Goal: Information Seeking & Learning: Learn about a topic

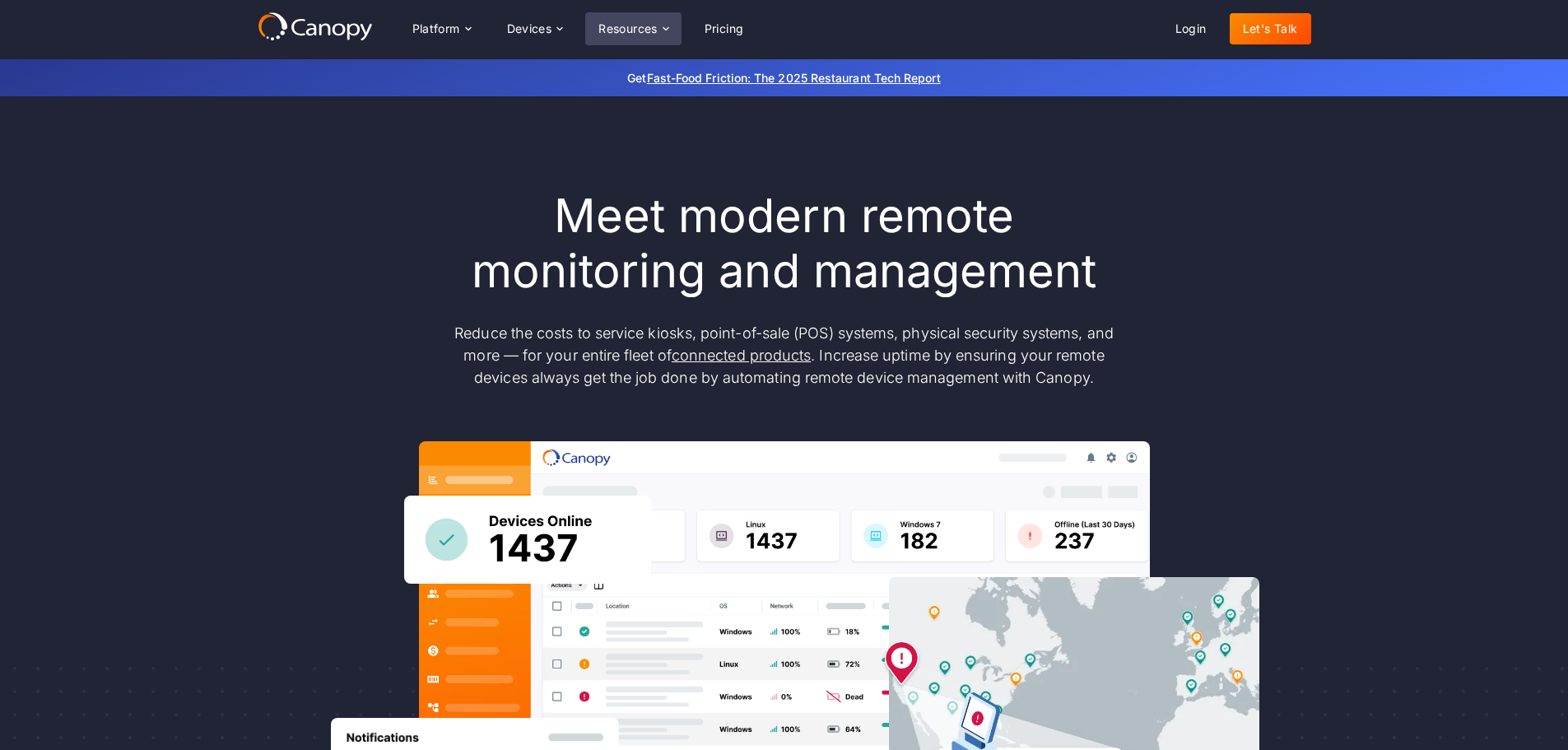
click at [645, 31] on div "Resources" at bounding box center [627, 28] width 59 height 11
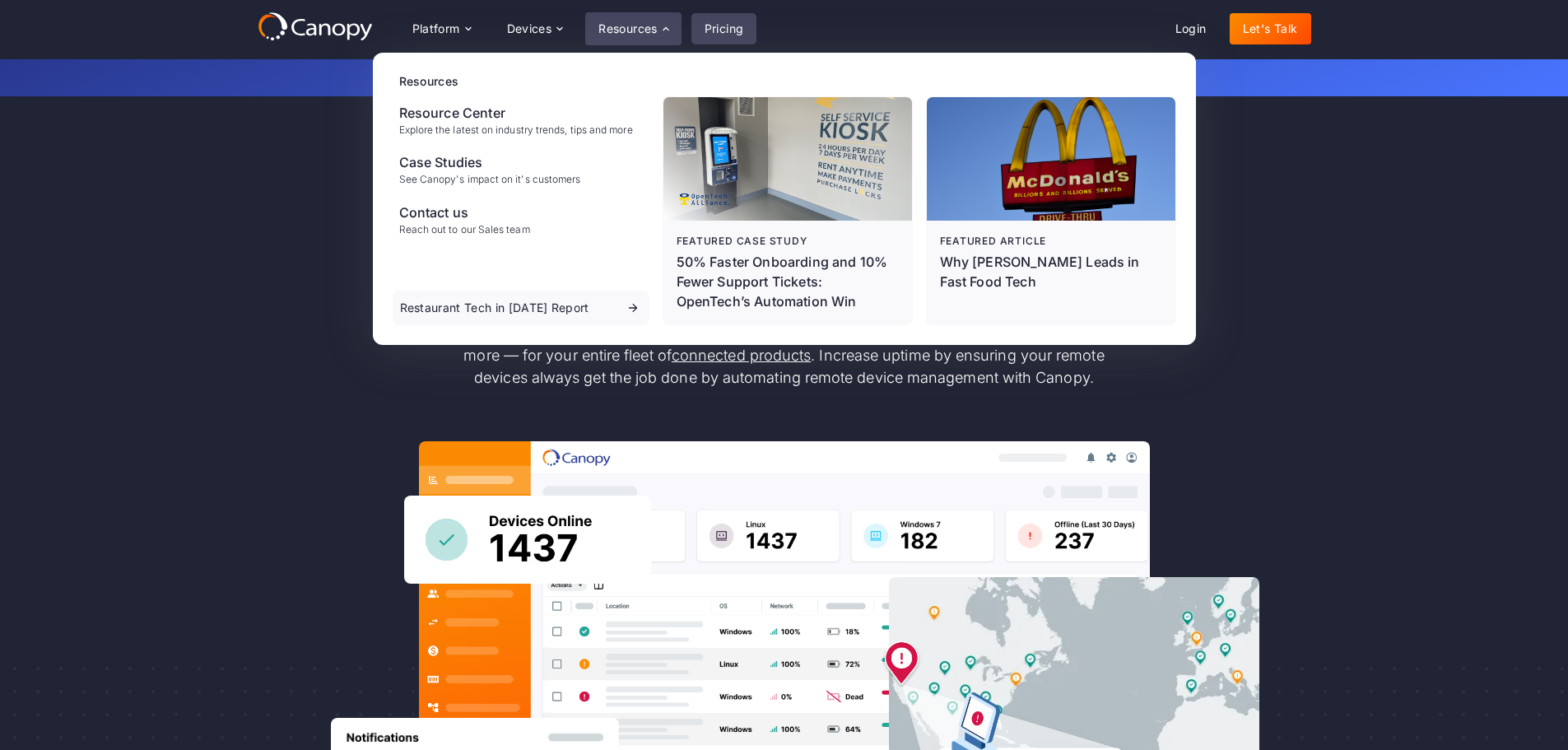
click at [723, 36] on link "Pricing" at bounding box center [724, 29] width 66 height 32
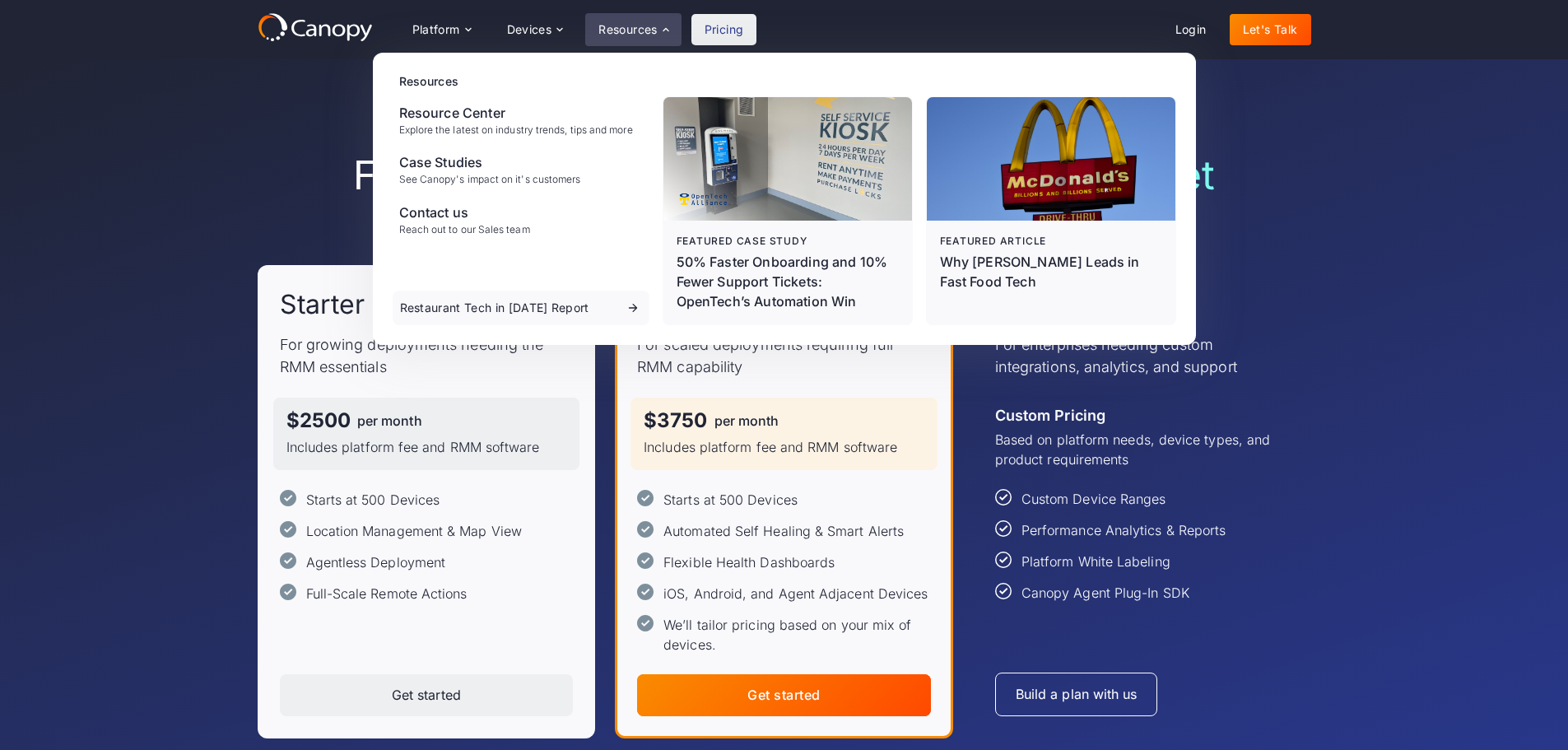
click at [1443, 172] on div "Find the right plan for your remote device fleet Starter For growing deployment…" at bounding box center [784, 445] width 1568 height 771
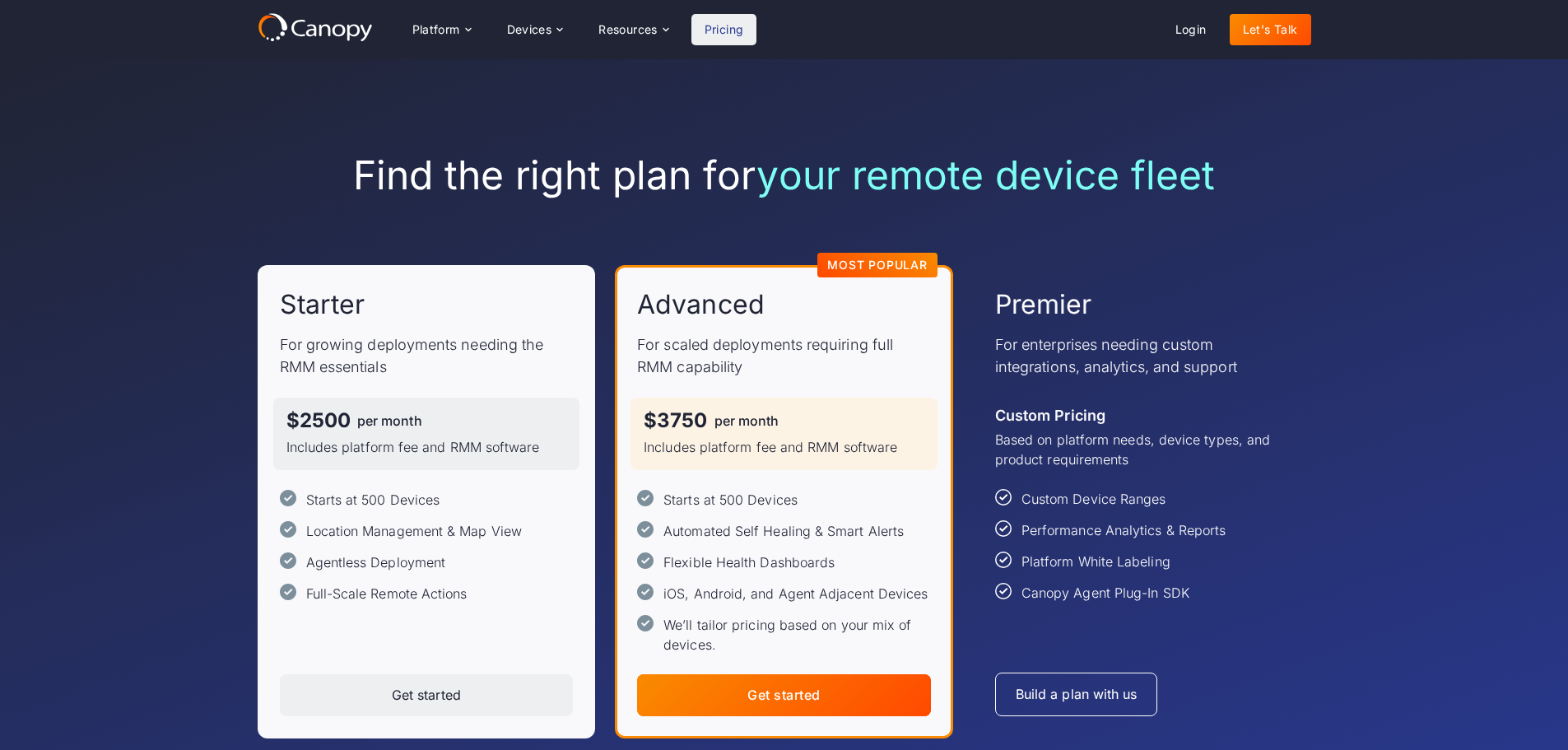
click at [629, 47] on div "Platform Platform Monitor A centralized view of your entire fleet Manage Remote…" at bounding box center [784, 29] width 1568 height 59
click at [637, 35] on div "Resources" at bounding box center [627, 29] width 59 height 11
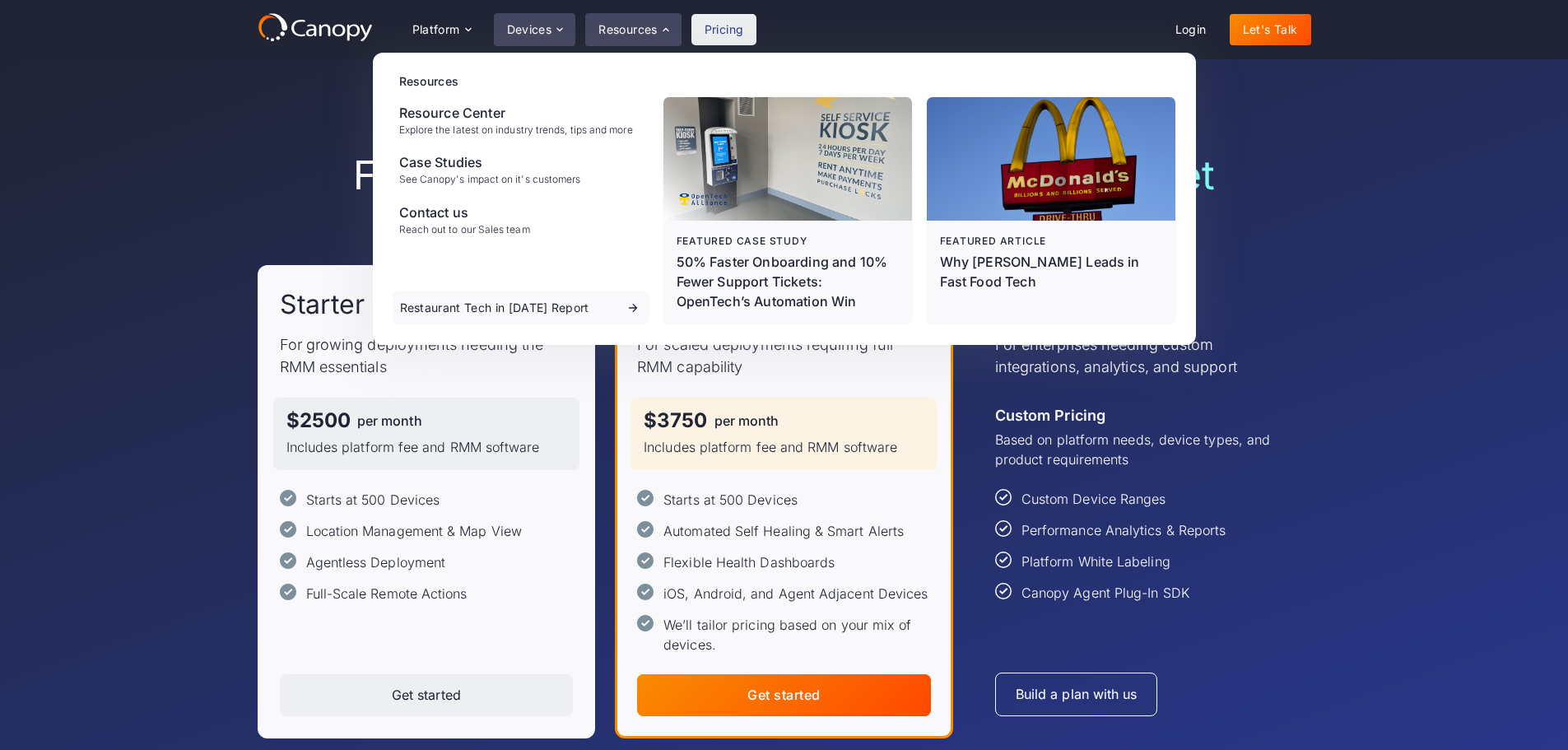
click at [540, 30] on div "Devices" at bounding box center [529, 29] width 45 height 11
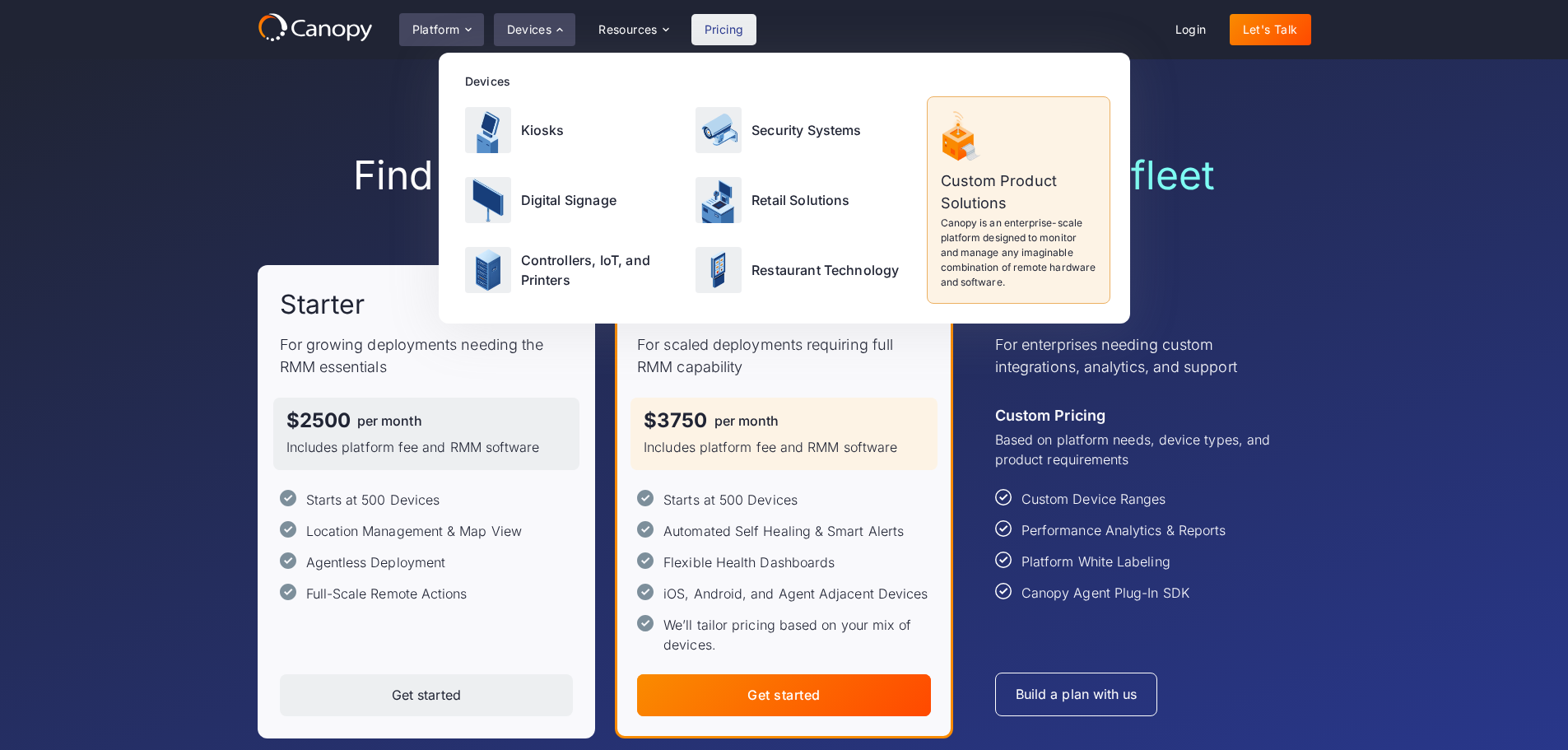
click at [475, 24] on icon at bounding box center [468, 29] width 13 height 13
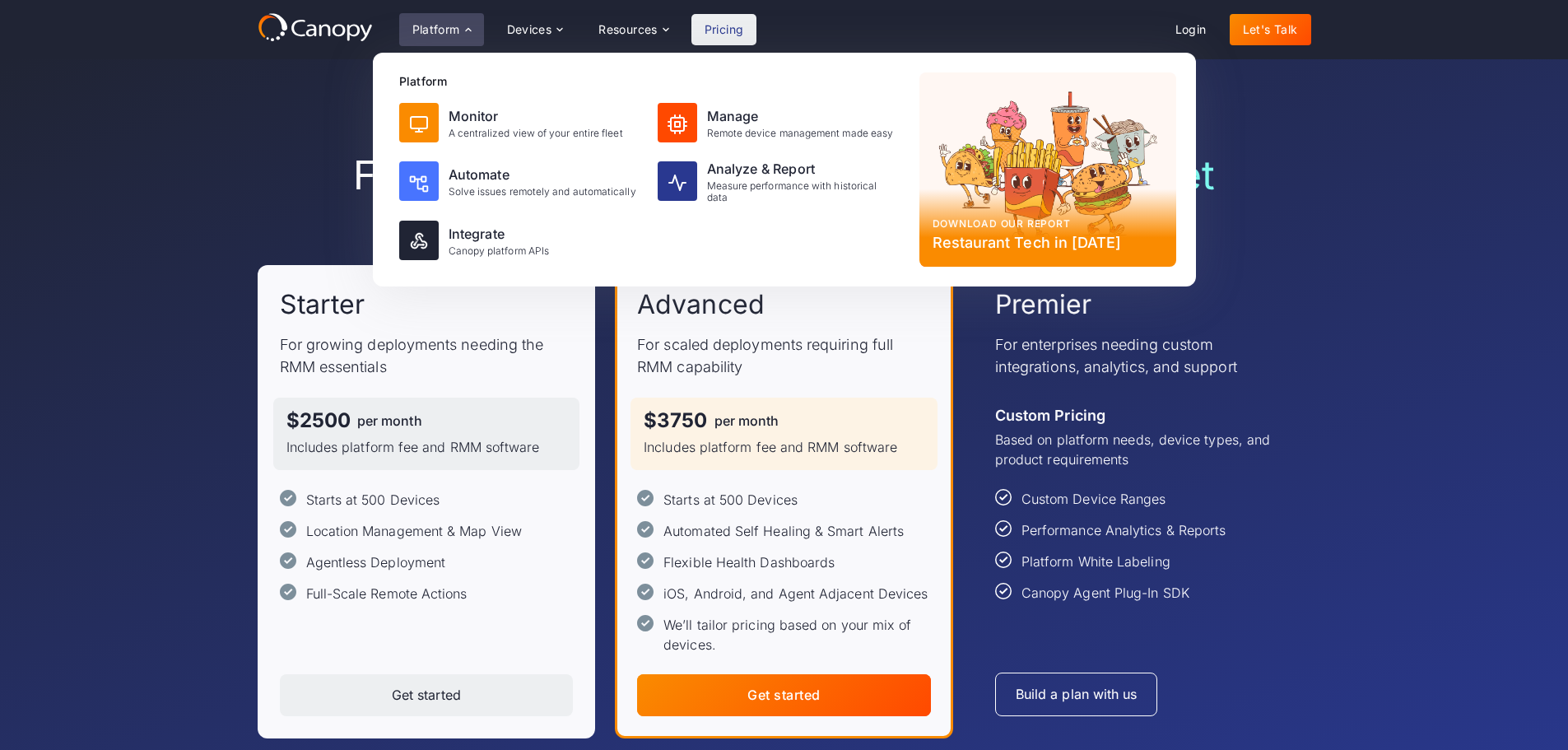
scroll to position [83, 0]
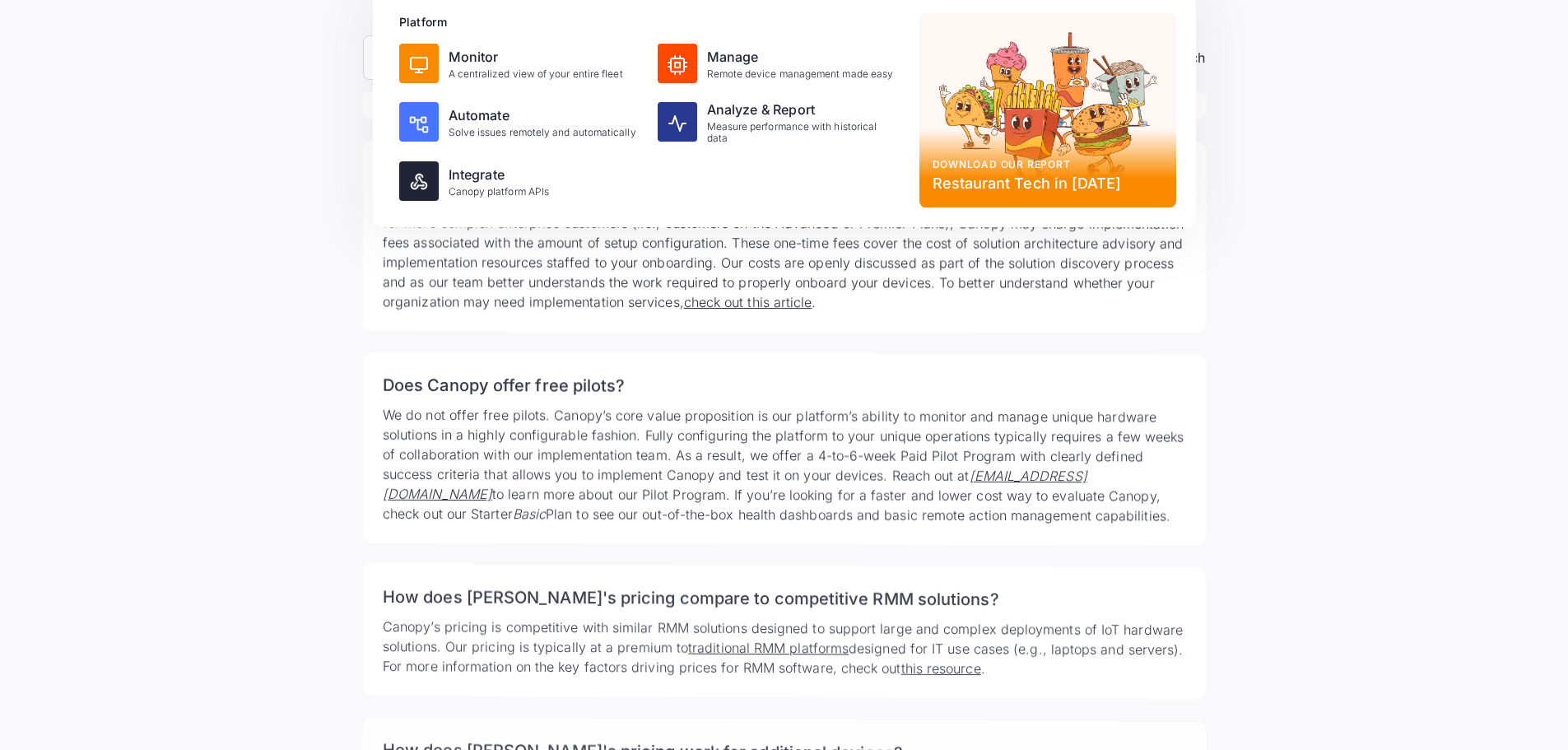
click at [1327, 334] on div "Frequently asked questions How can we help? Clear search ****** Thank you! Your…" at bounding box center [784, 55] width 1568 height 2577
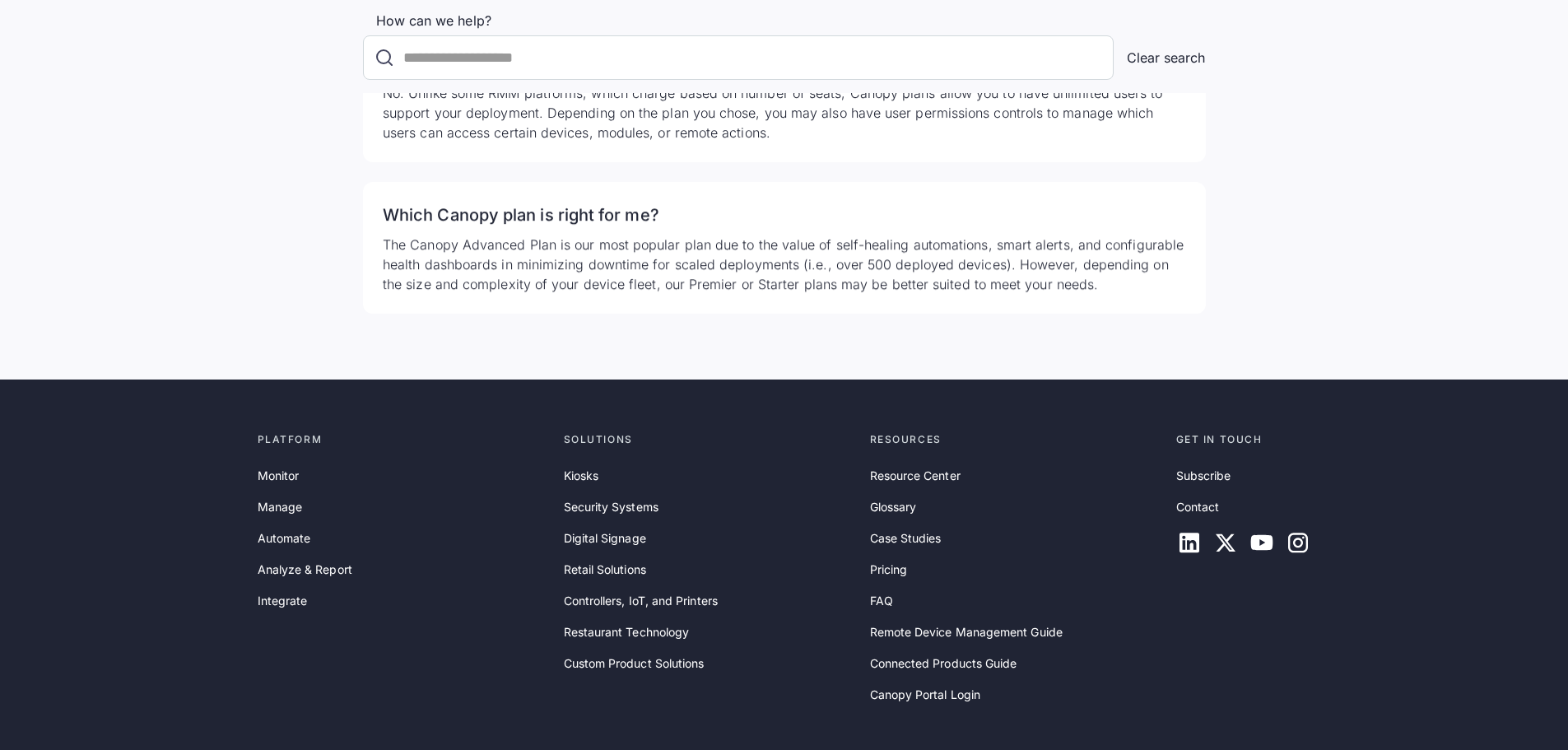
scroll to position [5187, 0]
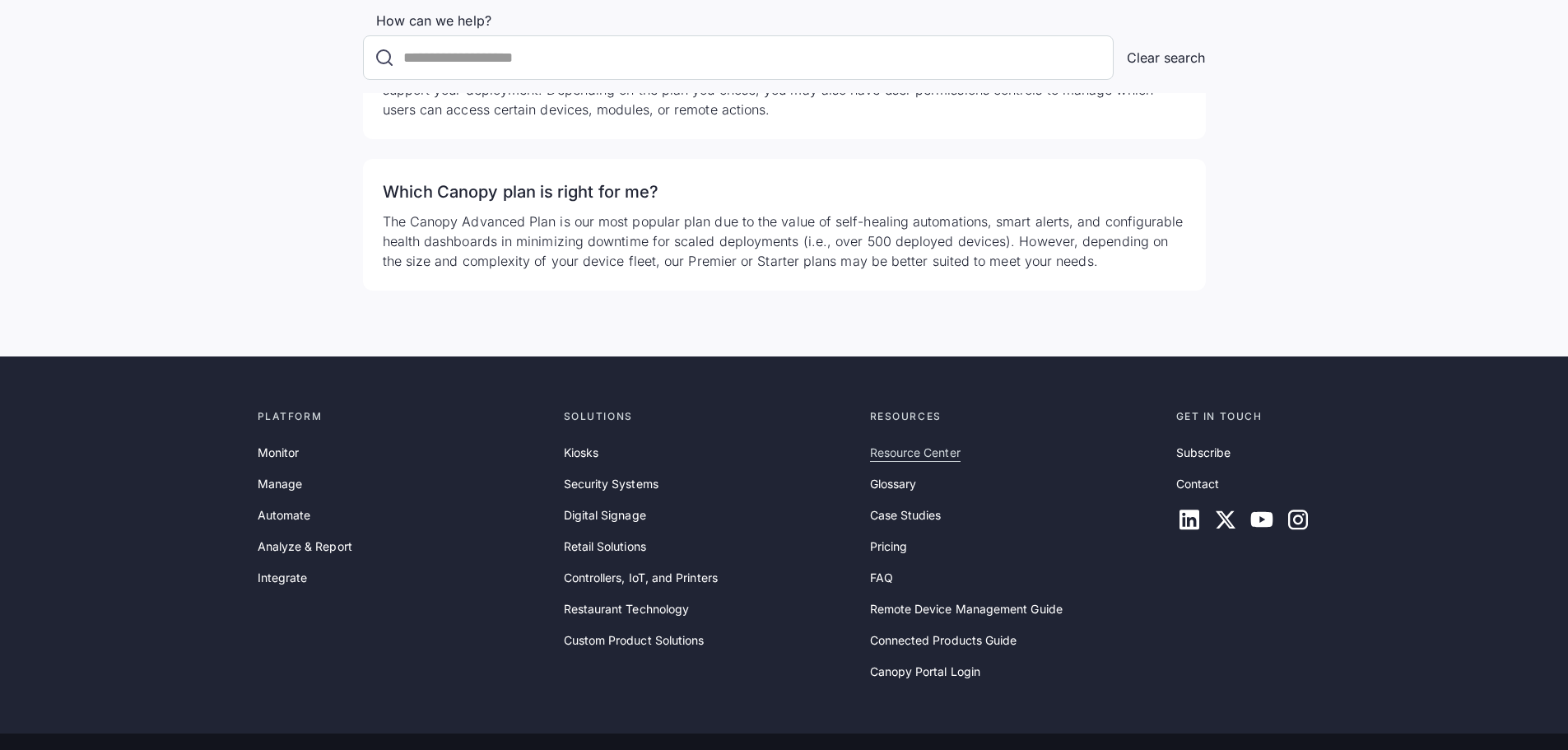
click at [916, 444] on link "Resource Center" at bounding box center [914, 452] width 91 height 18
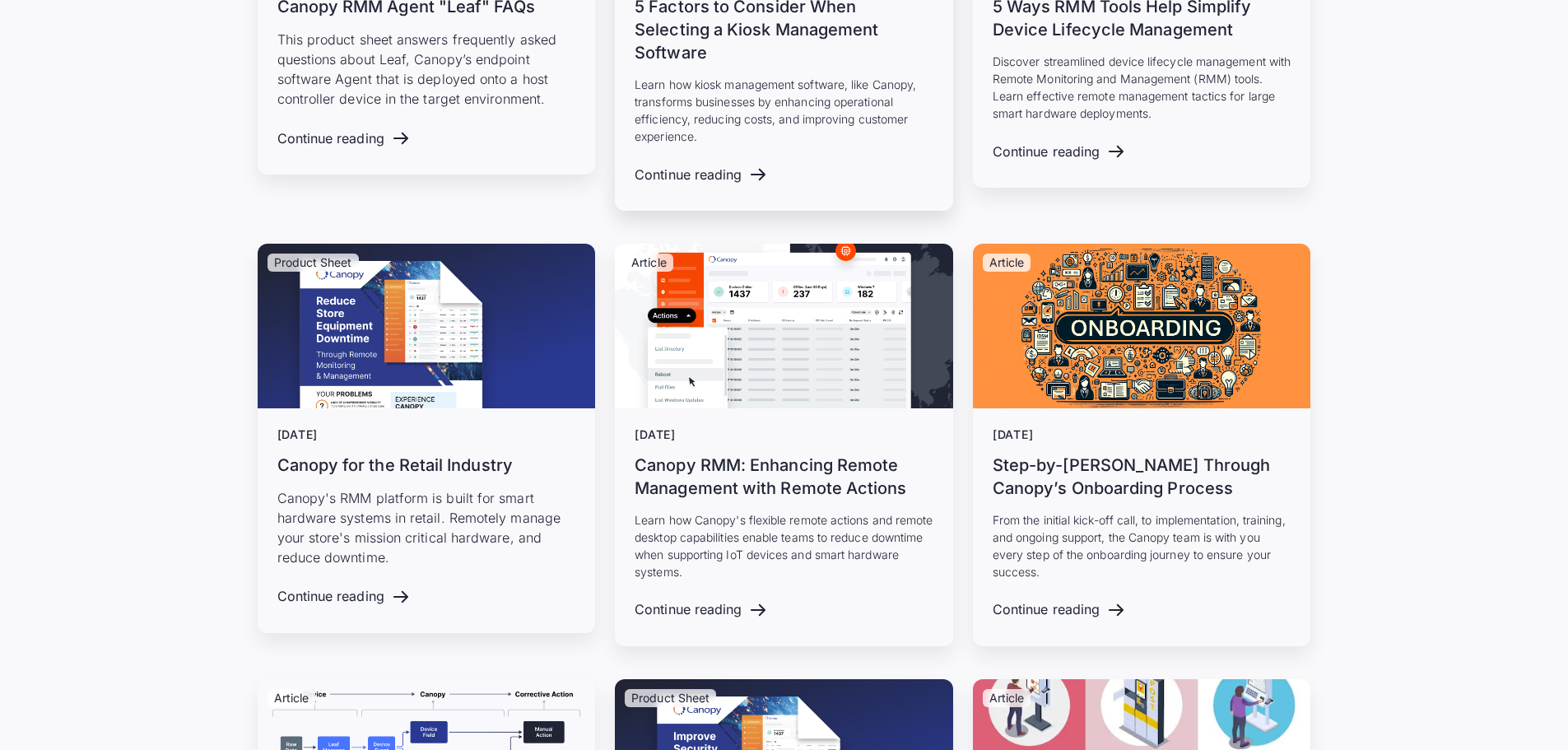
scroll to position [11607, 0]
